Goal: Task Accomplishment & Management: Use online tool/utility

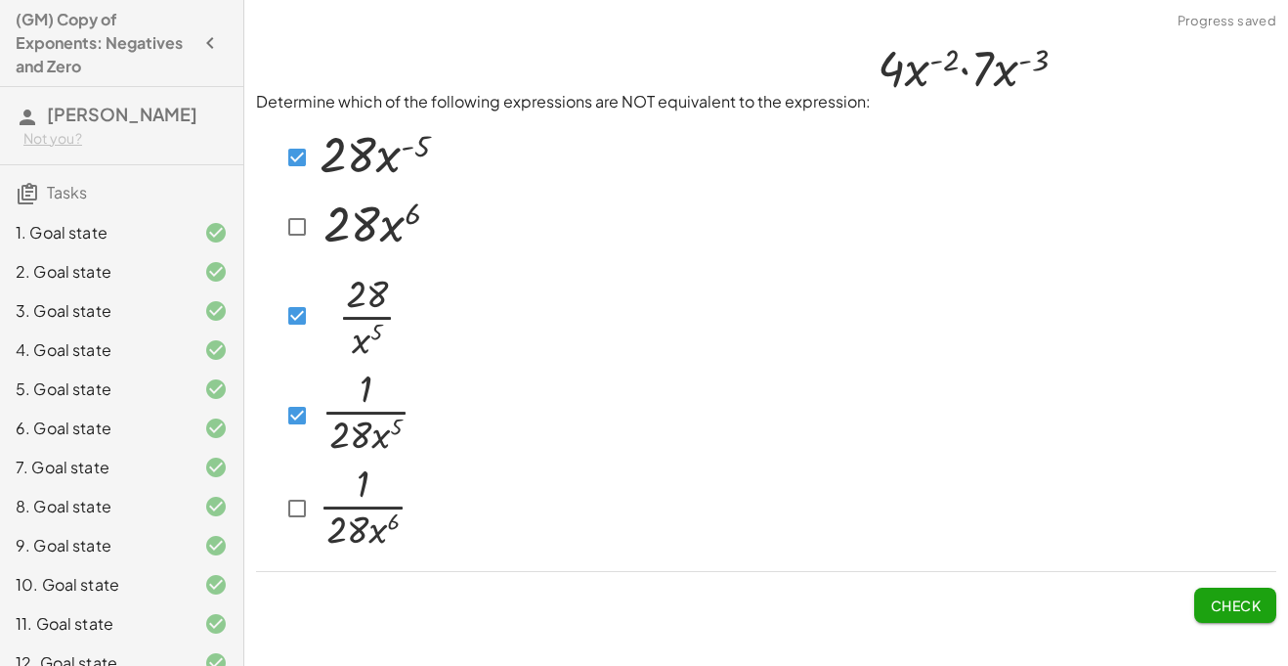
click at [1205, 595] on button "Check" at bounding box center [1236, 605] width 82 height 35
click at [1240, 618] on button "Check" at bounding box center [1236, 605] width 82 height 35
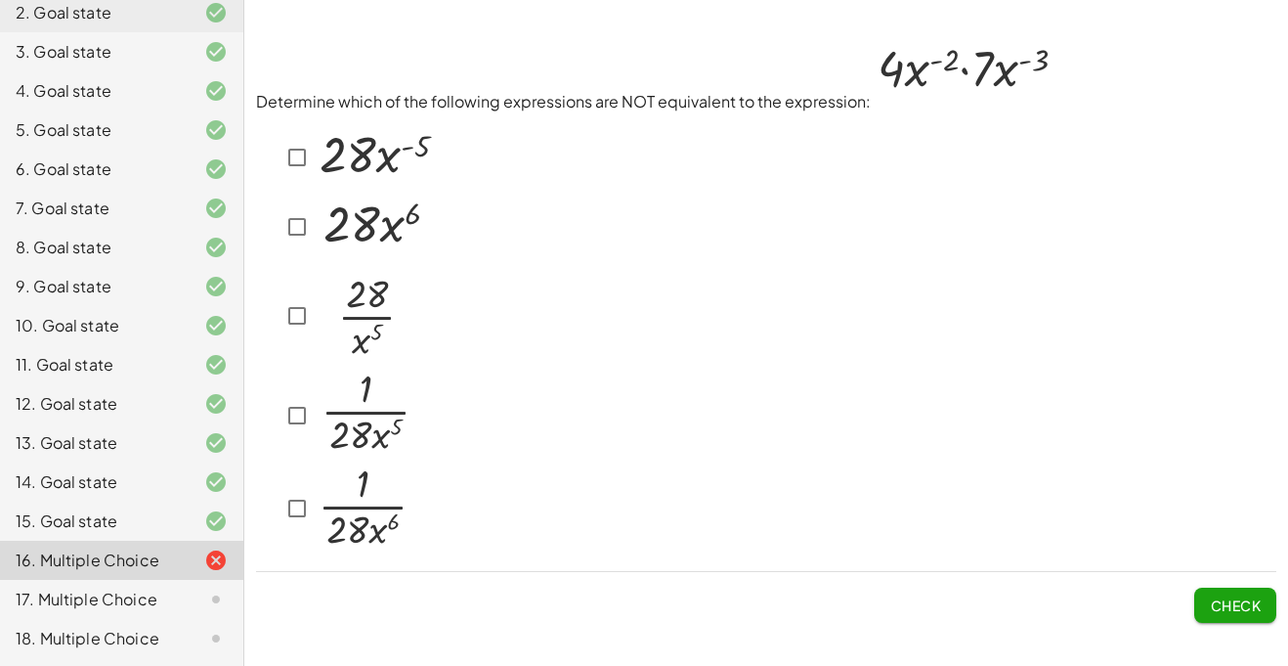
click at [204, 644] on icon at bounding box center [215, 638] width 23 height 23
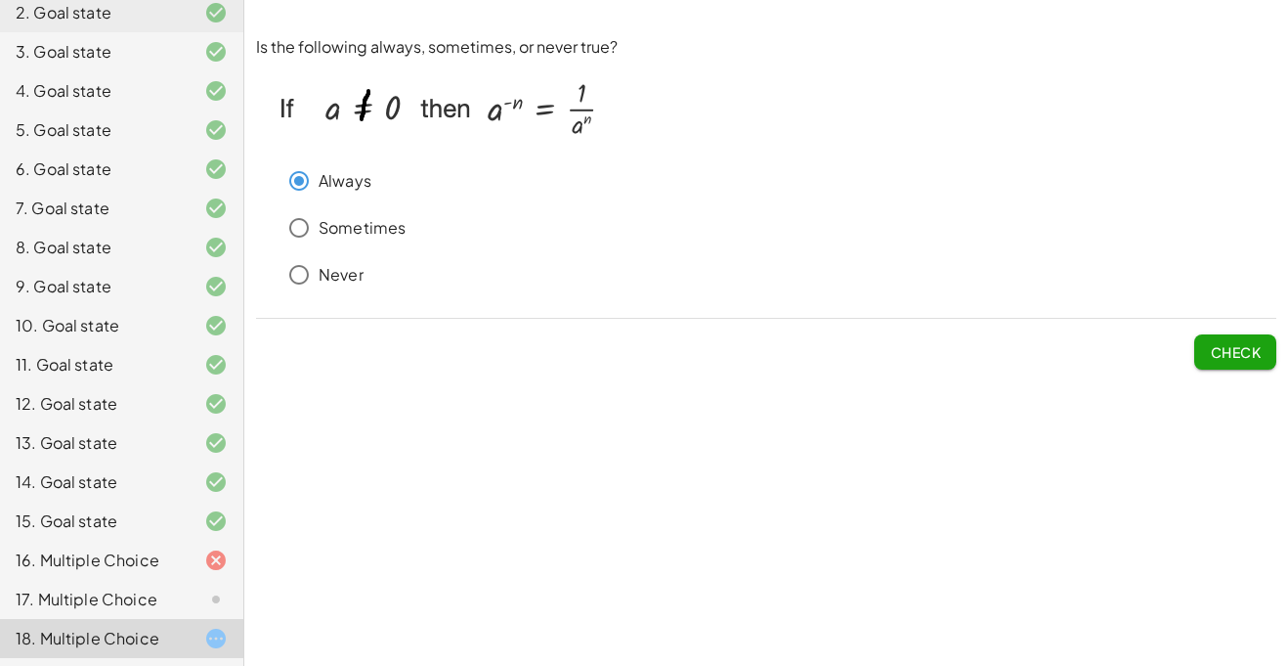
click at [1243, 349] on span "Check" at bounding box center [1235, 352] width 51 height 18
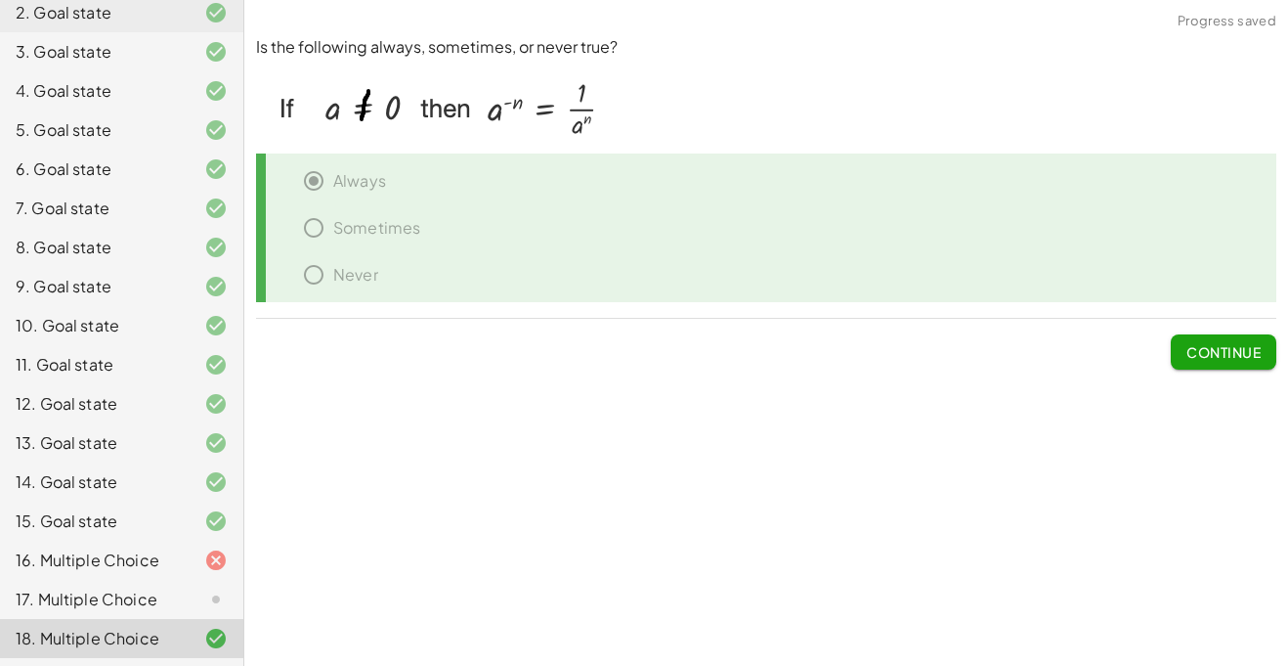
click at [1241, 343] on span "Continue" at bounding box center [1224, 352] width 74 height 18
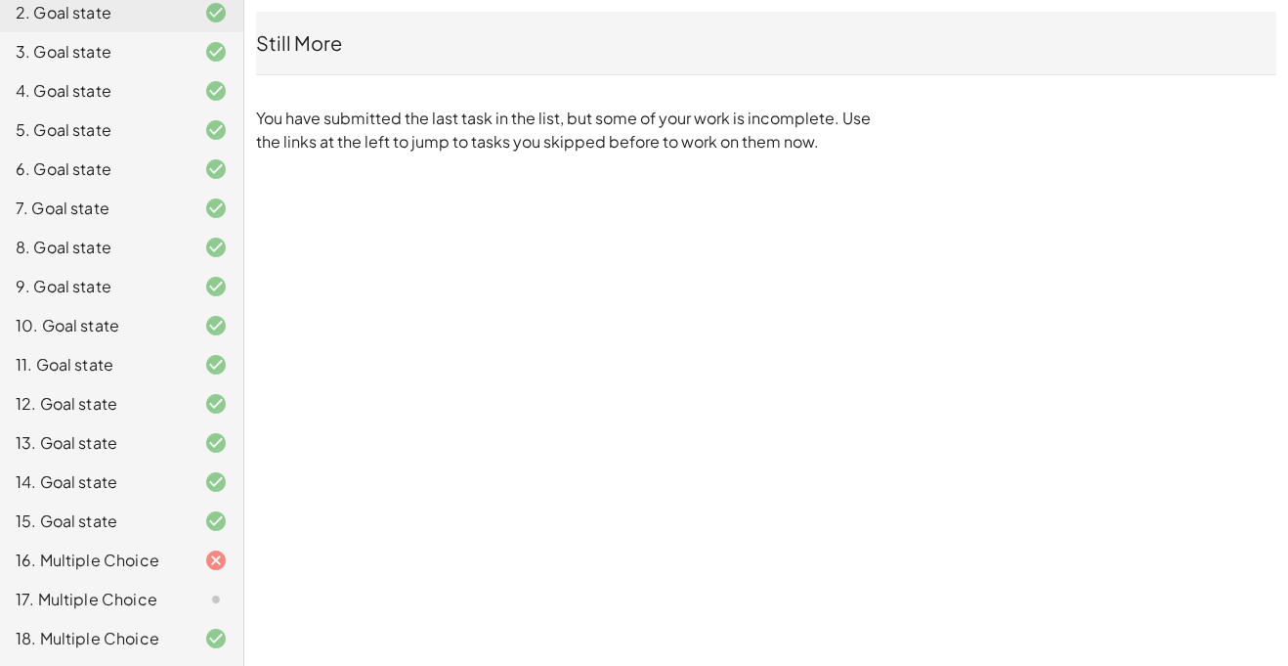
click at [206, 589] on icon at bounding box center [215, 599] width 23 height 23
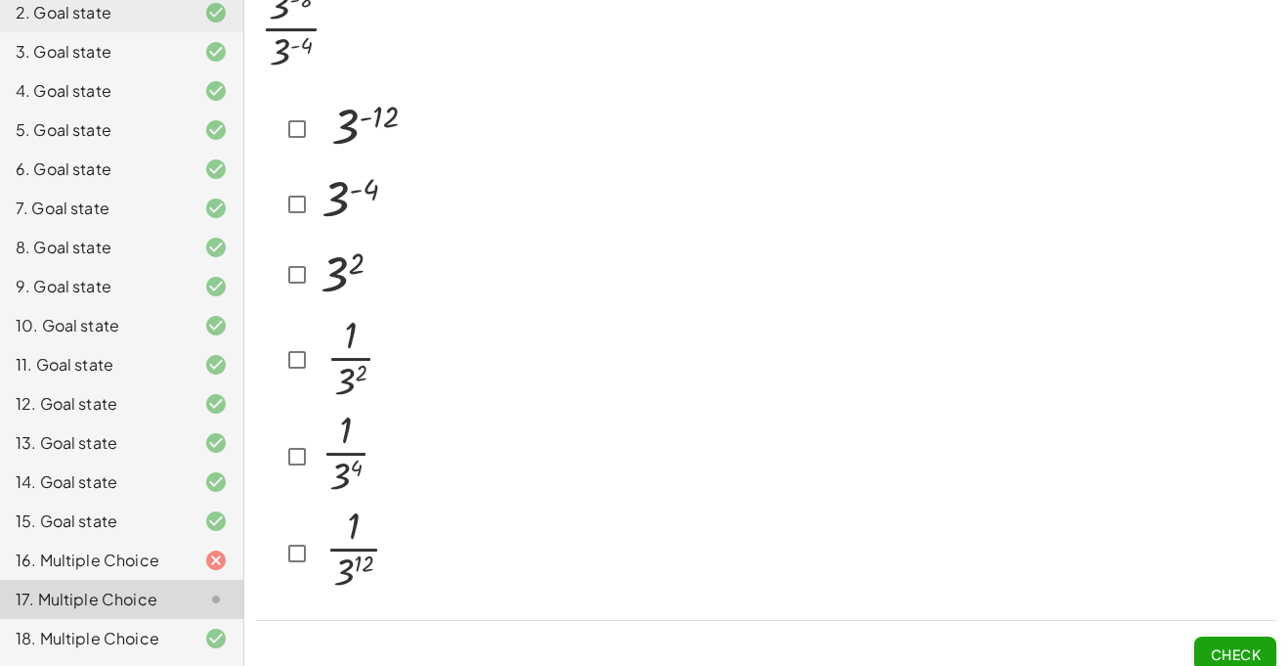
scroll to position [0, 0]
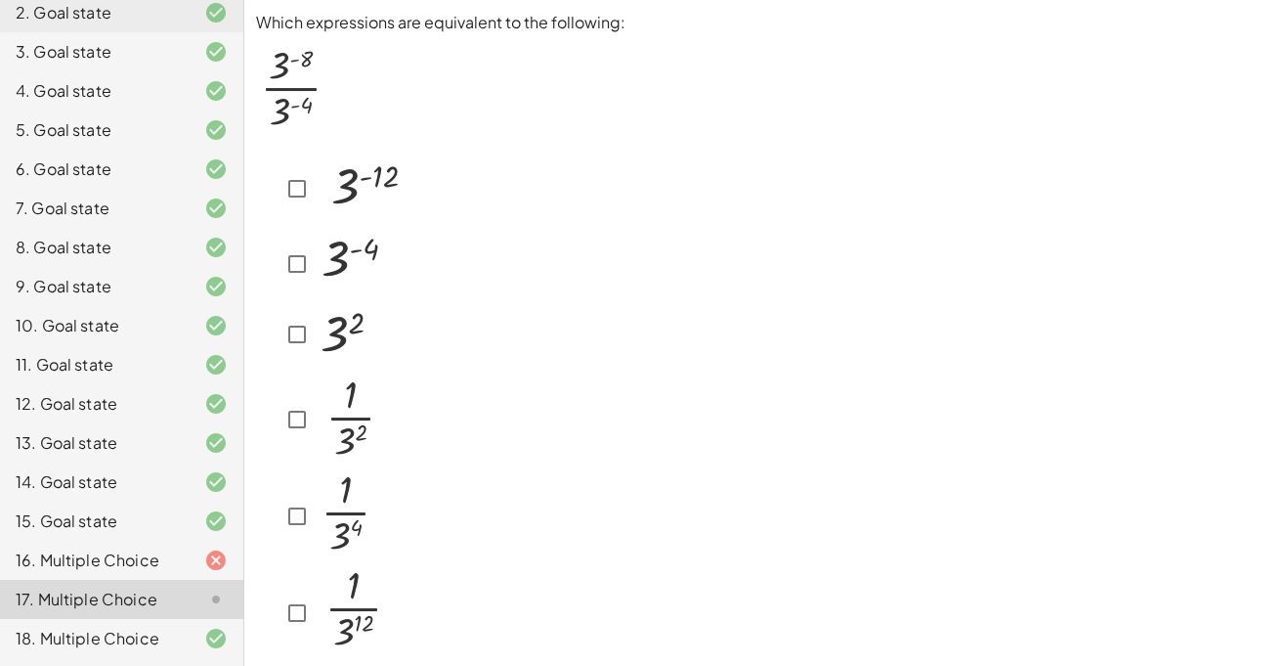
click at [319, 259] on img at bounding box center [353, 260] width 77 height 67
